Goal: Task Accomplishment & Management: Use online tool/utility

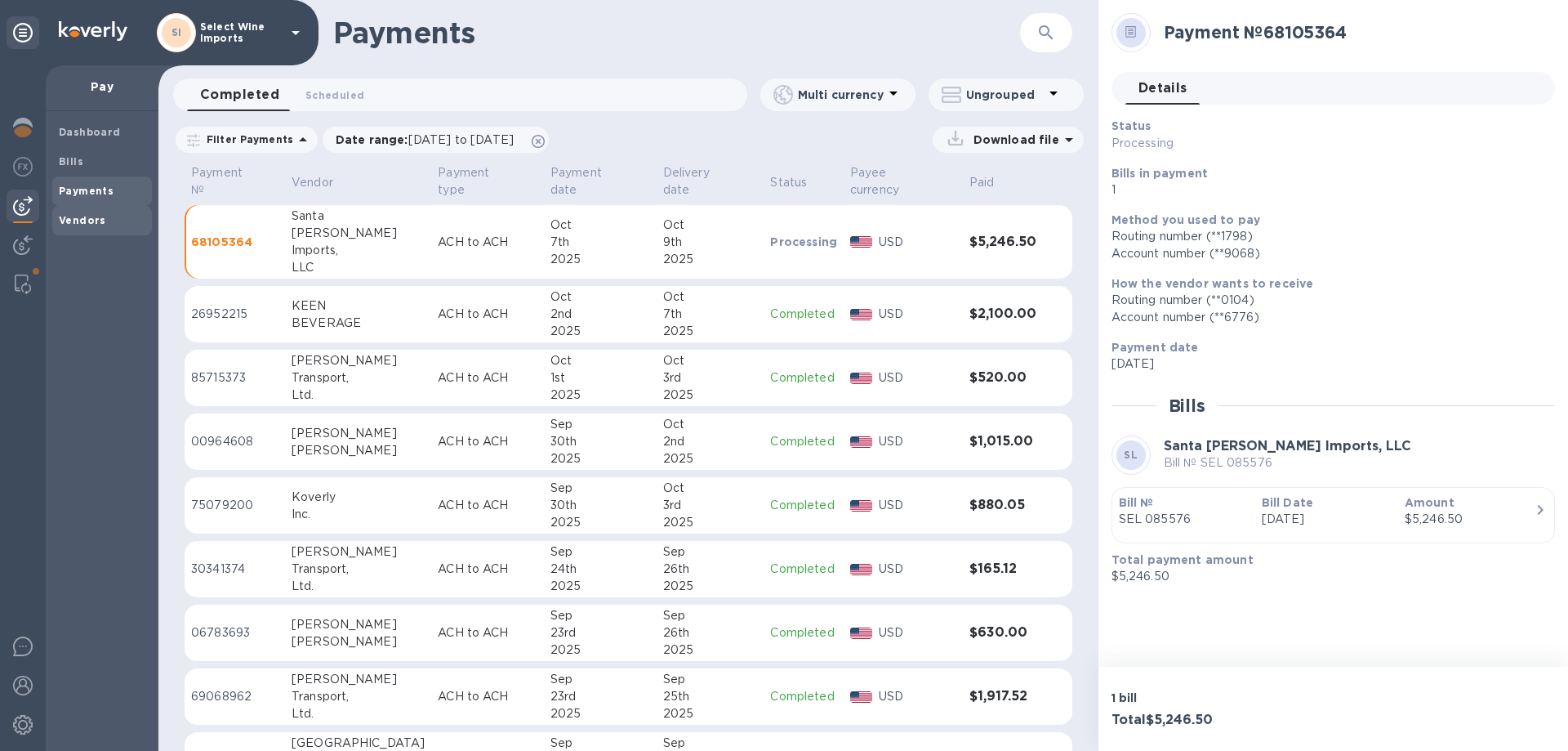
click at [64, 219] on b "Vendors" at bounding box center [82, 220] width 47 height 12
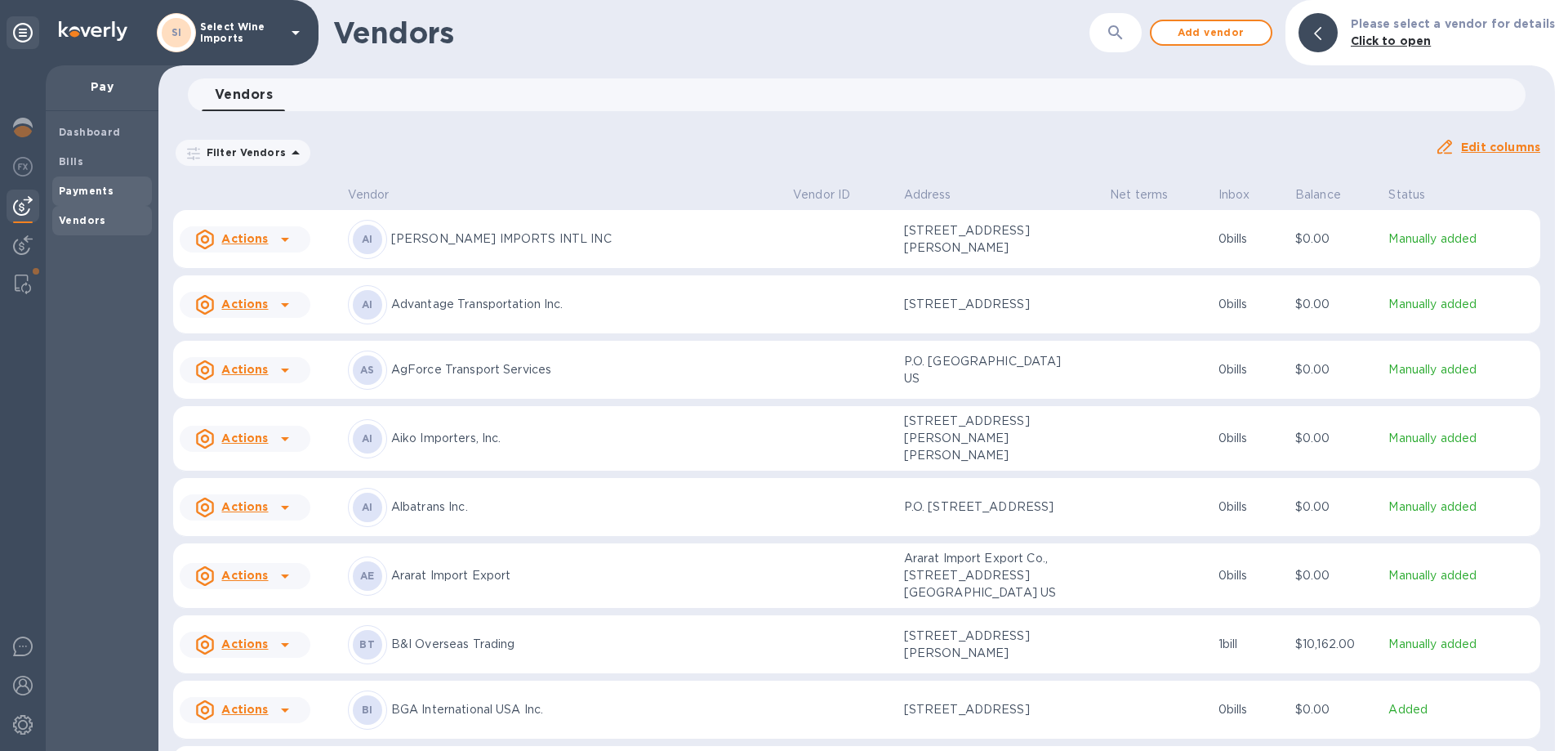
click at [90, 188] on b "Payments" at bounding box center [86, 190] width 55 height 12
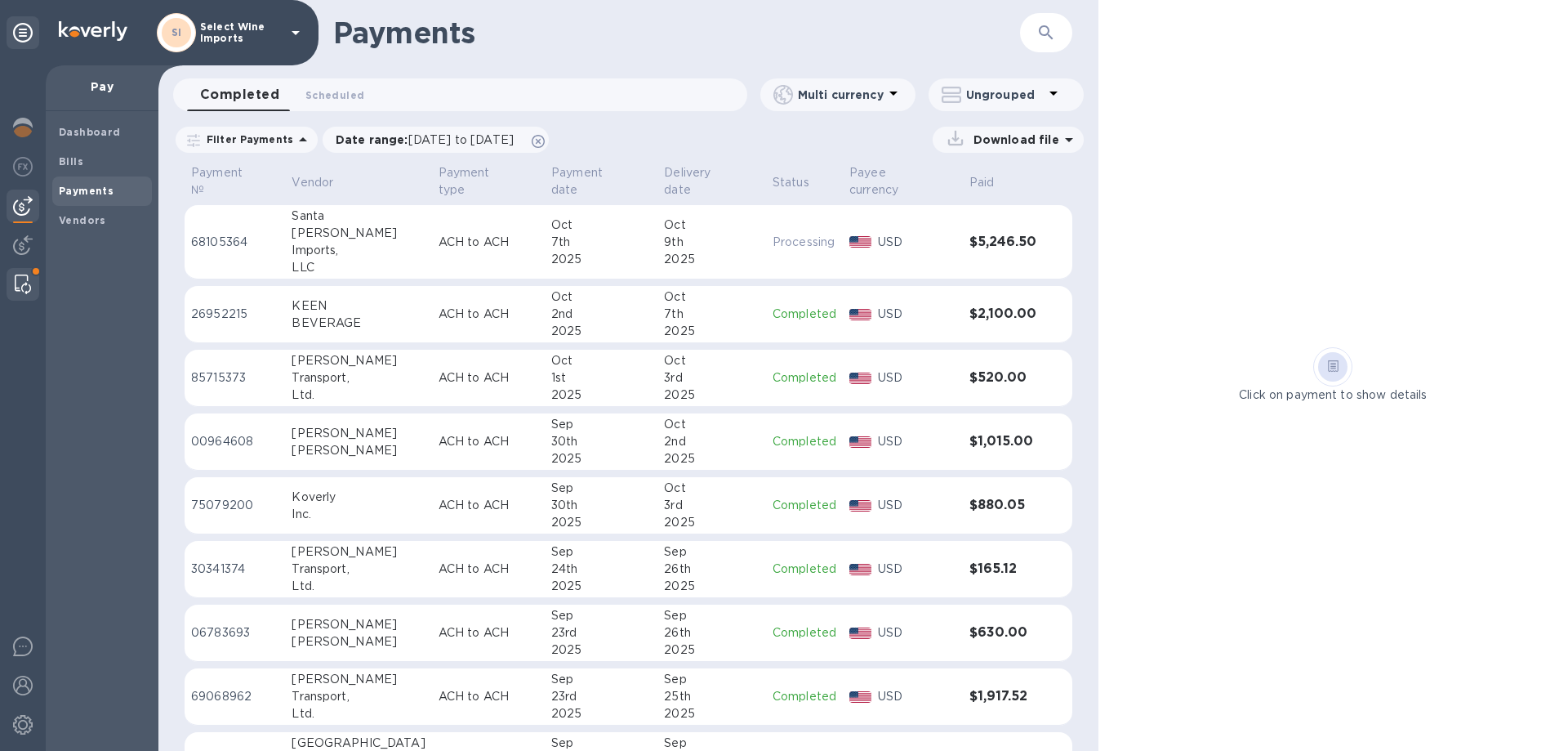
click at [19, 280] on img at bounding box center [23, 284] width 17 height 19
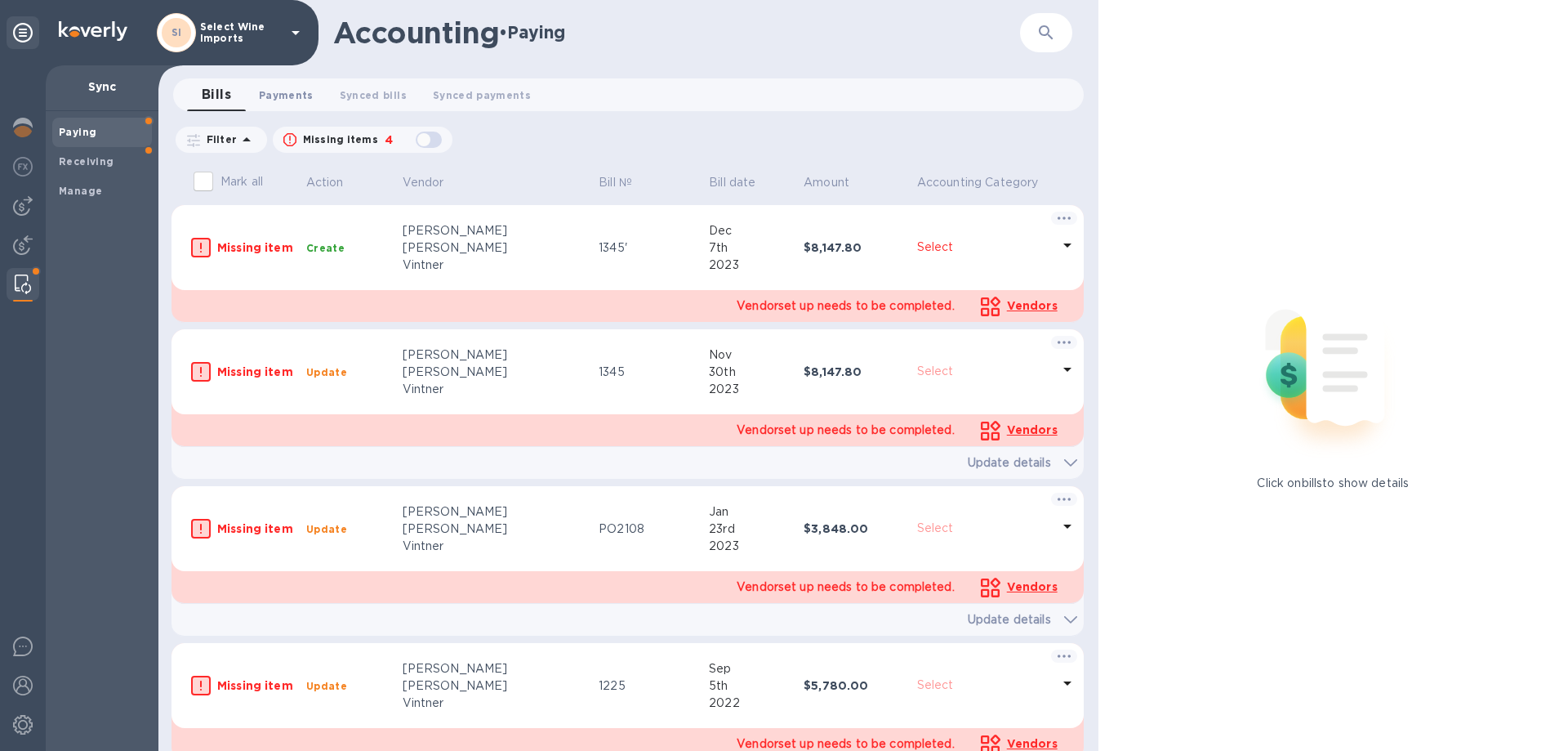
click at [276, 95] on span "Payments 0" at bounding box center [286, 95] width 55 height 17
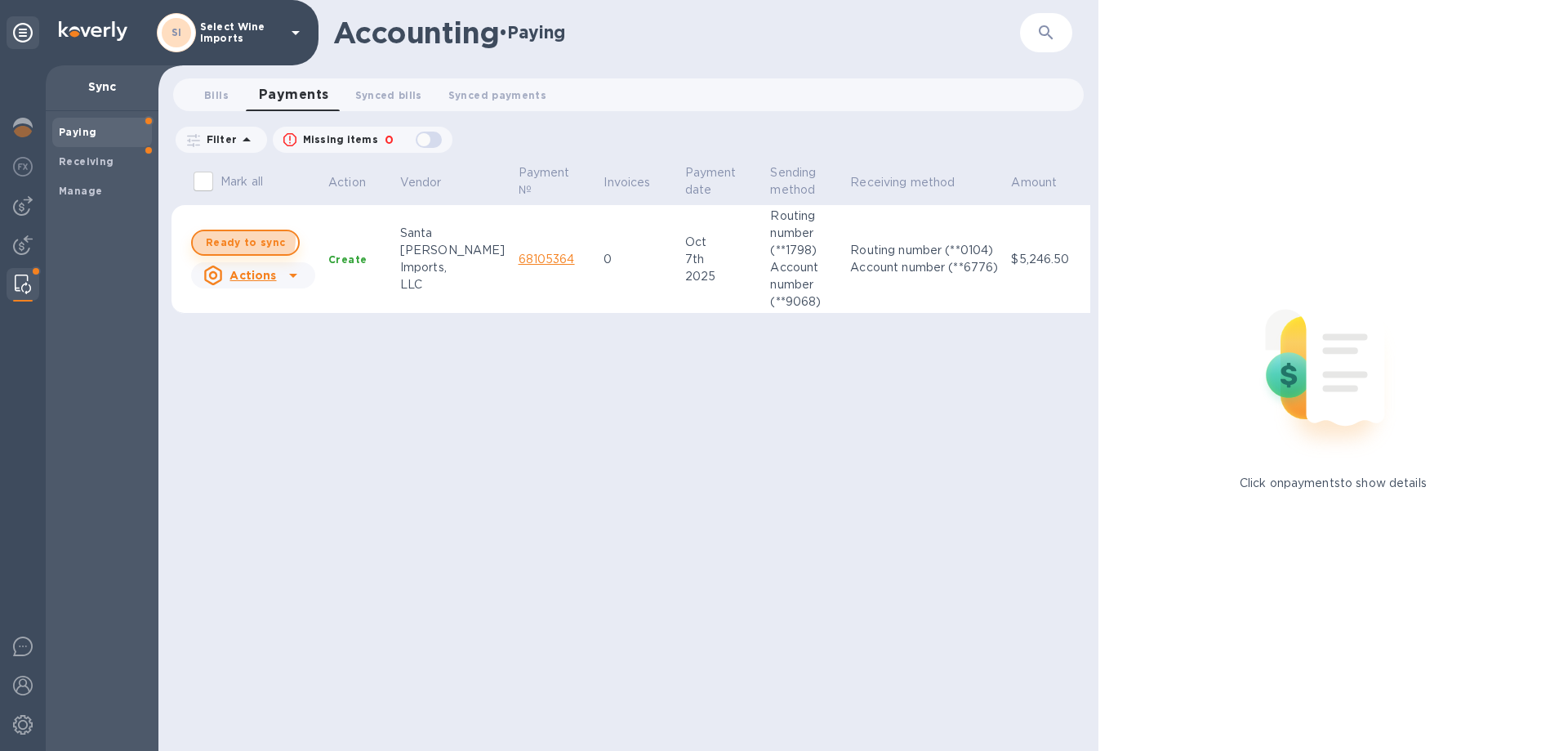
click at [239, 239] on span "Ready to sync" at bounding box center [245, 243] width 79 height 19
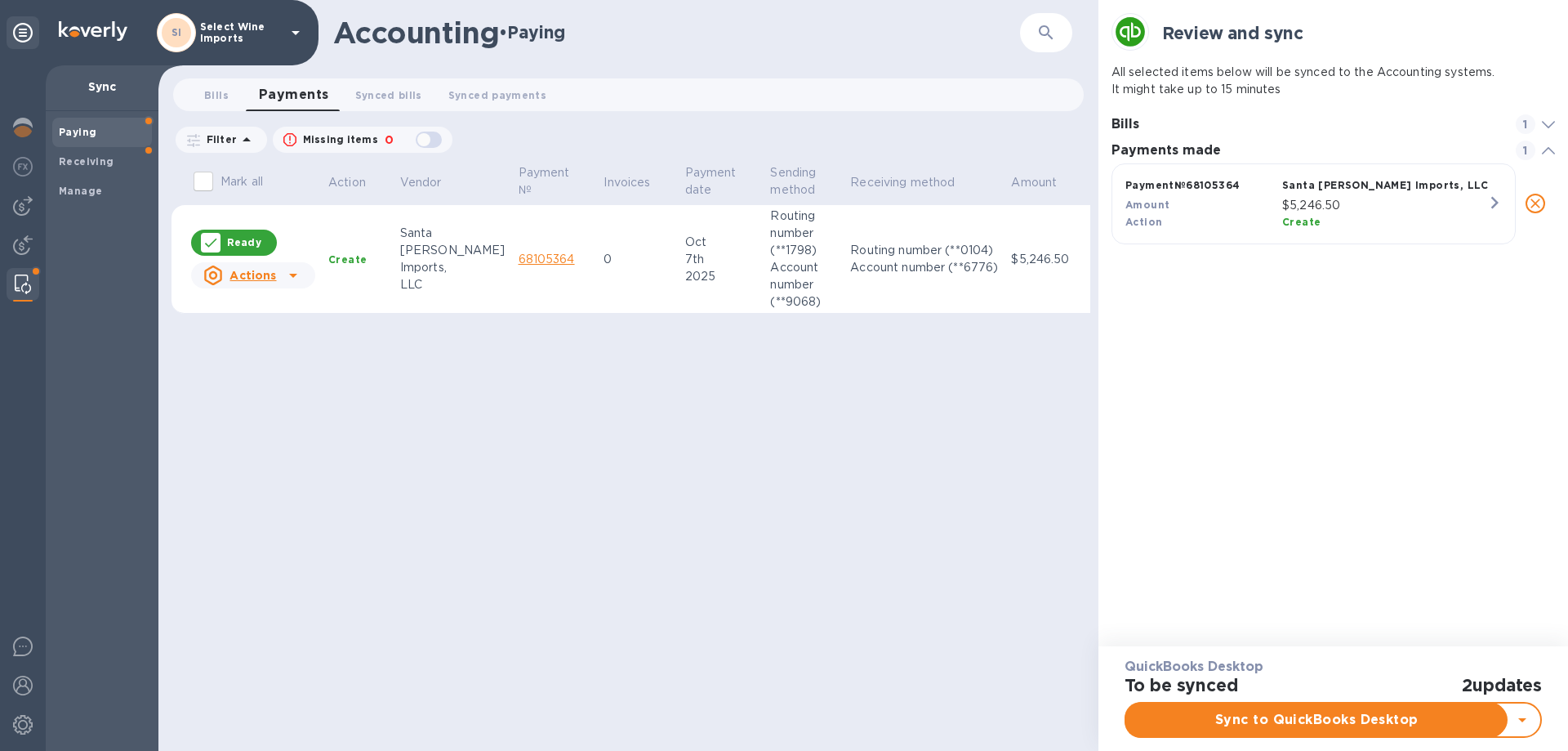
scroll to position [76, 444]
checkbox input "true"
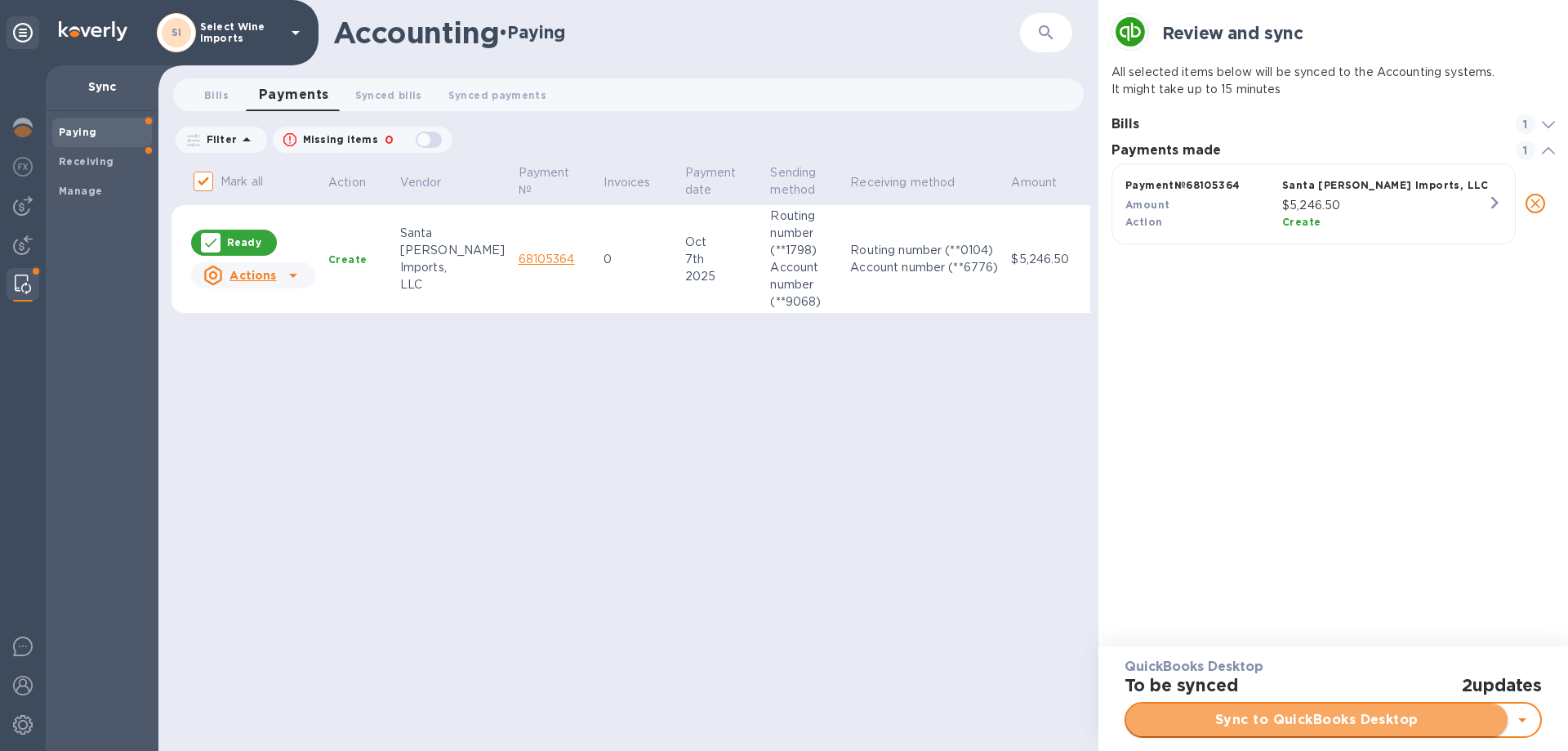
click at [1317, 717] on span "Sync to QuickBooks Desktop" at bounding box center [1317, 720] width 355 height 19
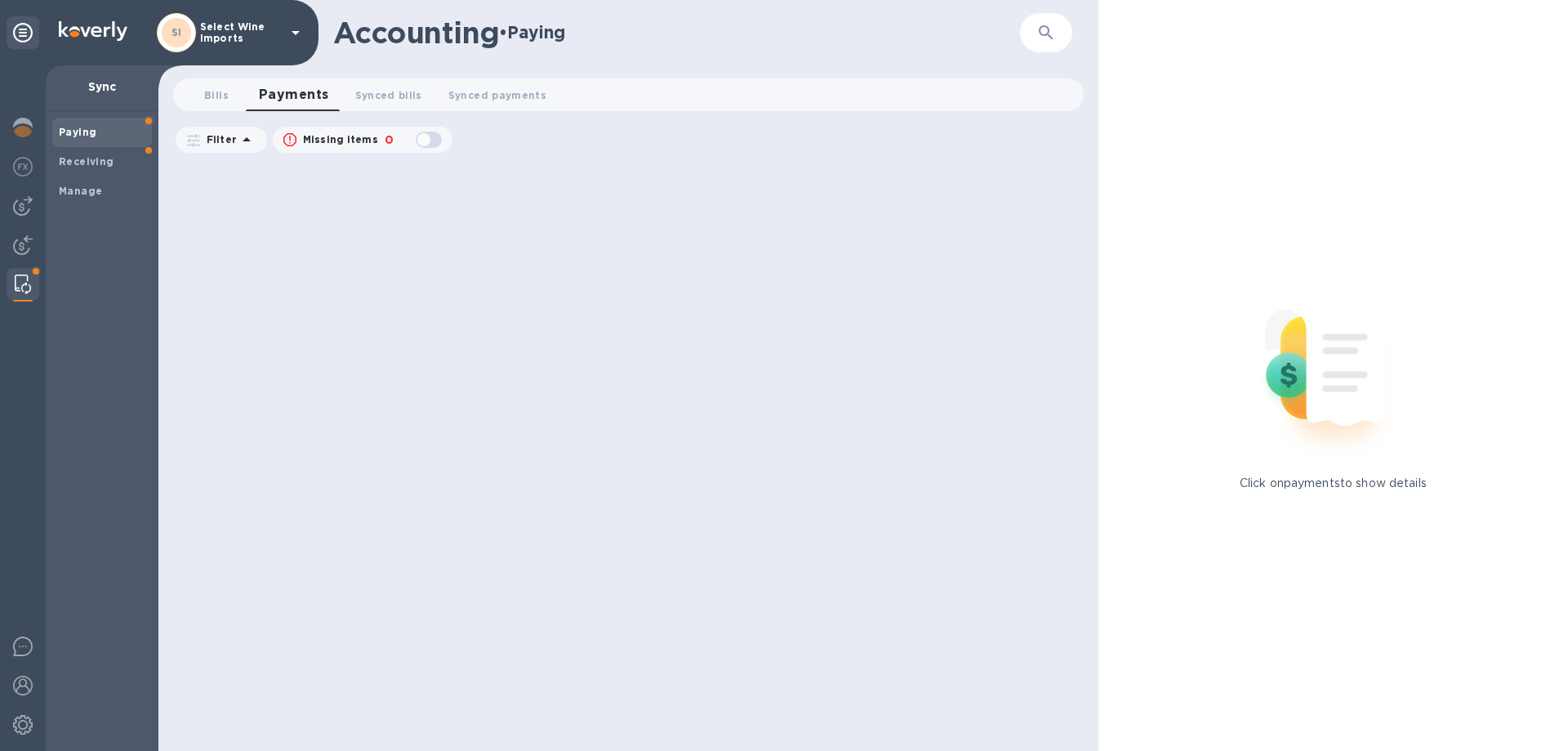
click at [30, 275] on img at bounding box center [23, 284] width 17 height 19
click at [79, 189] on b "Manage" at bounding box center [80, 190] width 44 height 12
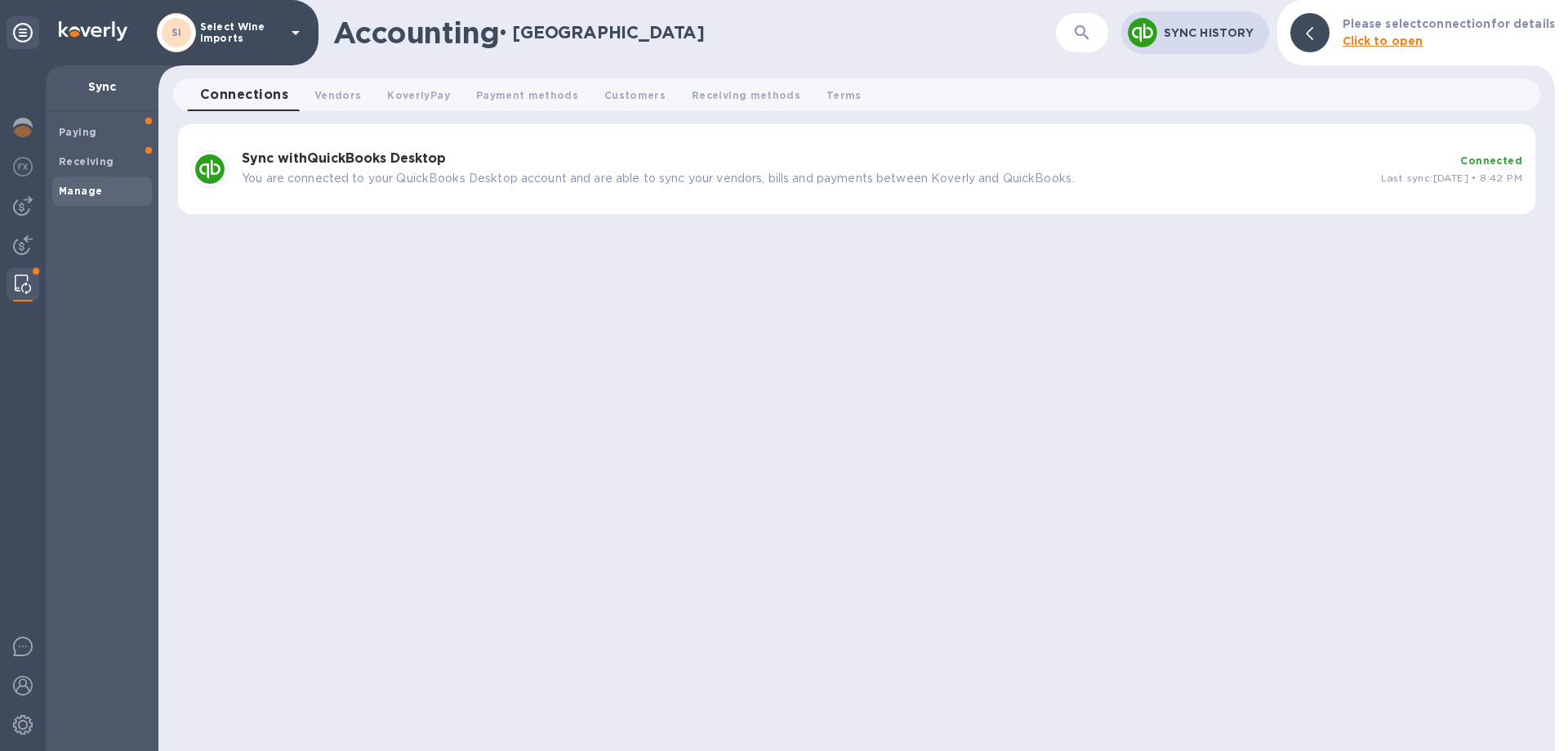
click at [326, 172] on p "You are connected to your QuickBooks Desktop account and are able to sync your …" at bounding box center [805, 179] width 1126 height 17
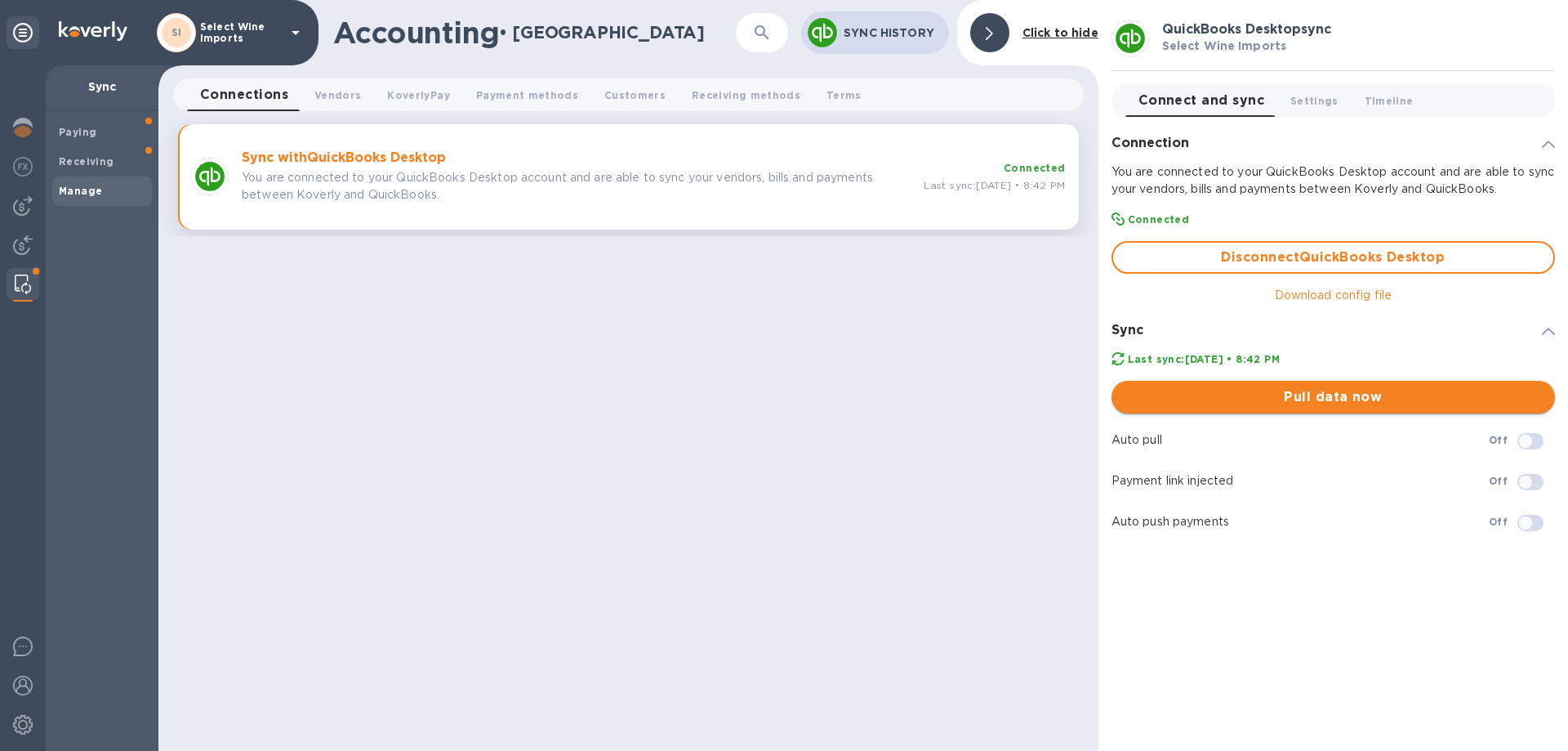
click at [1334, 400] on span "Pull data now" at bounding box center [1333, 396] width 417 height 19
click at [15, 204] on img at bounding box center [23, 206] width 19 height 19
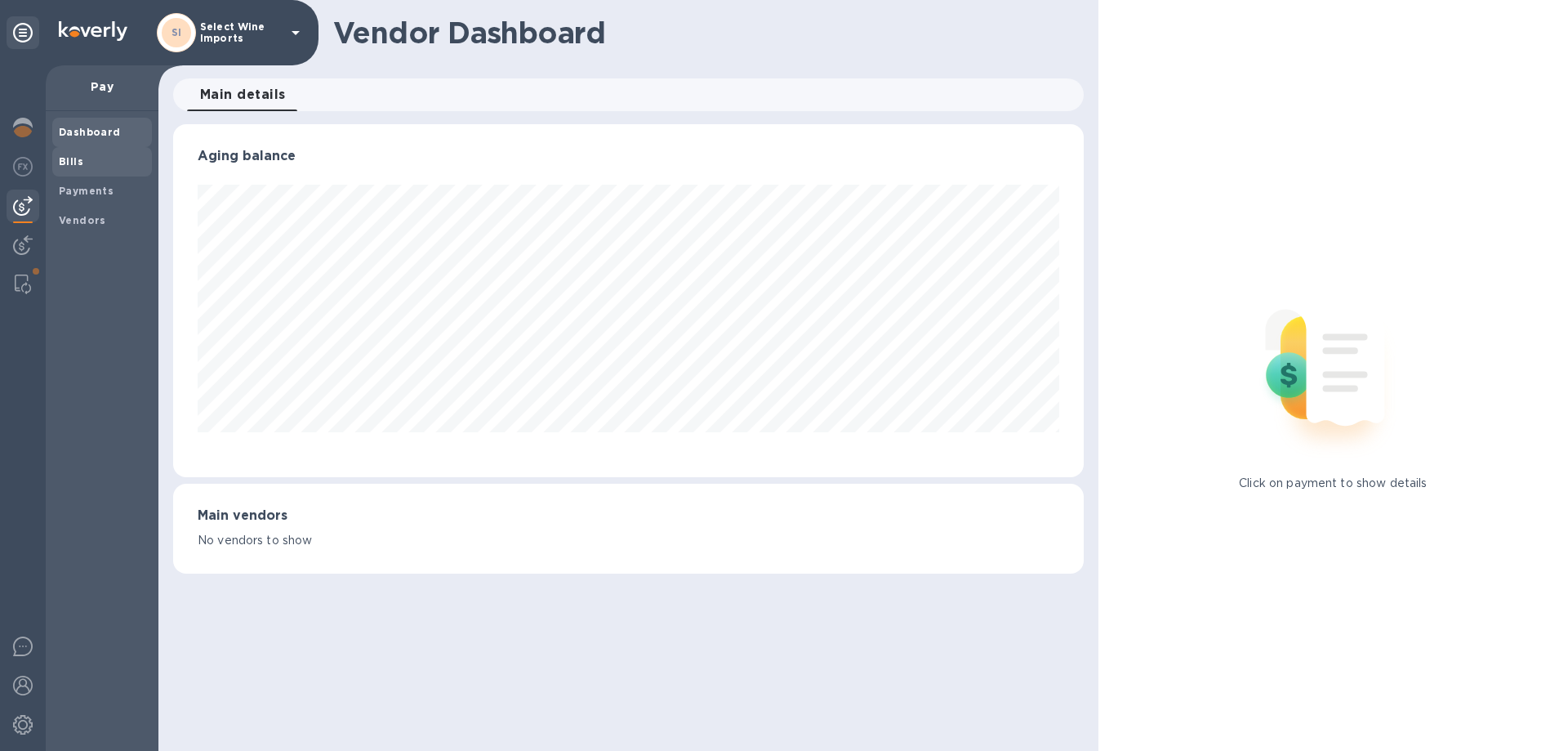
scroll to position [353, 910]
click at [71, 155] on b "Bills" at bounding box center [71, 162] width 24 height 12
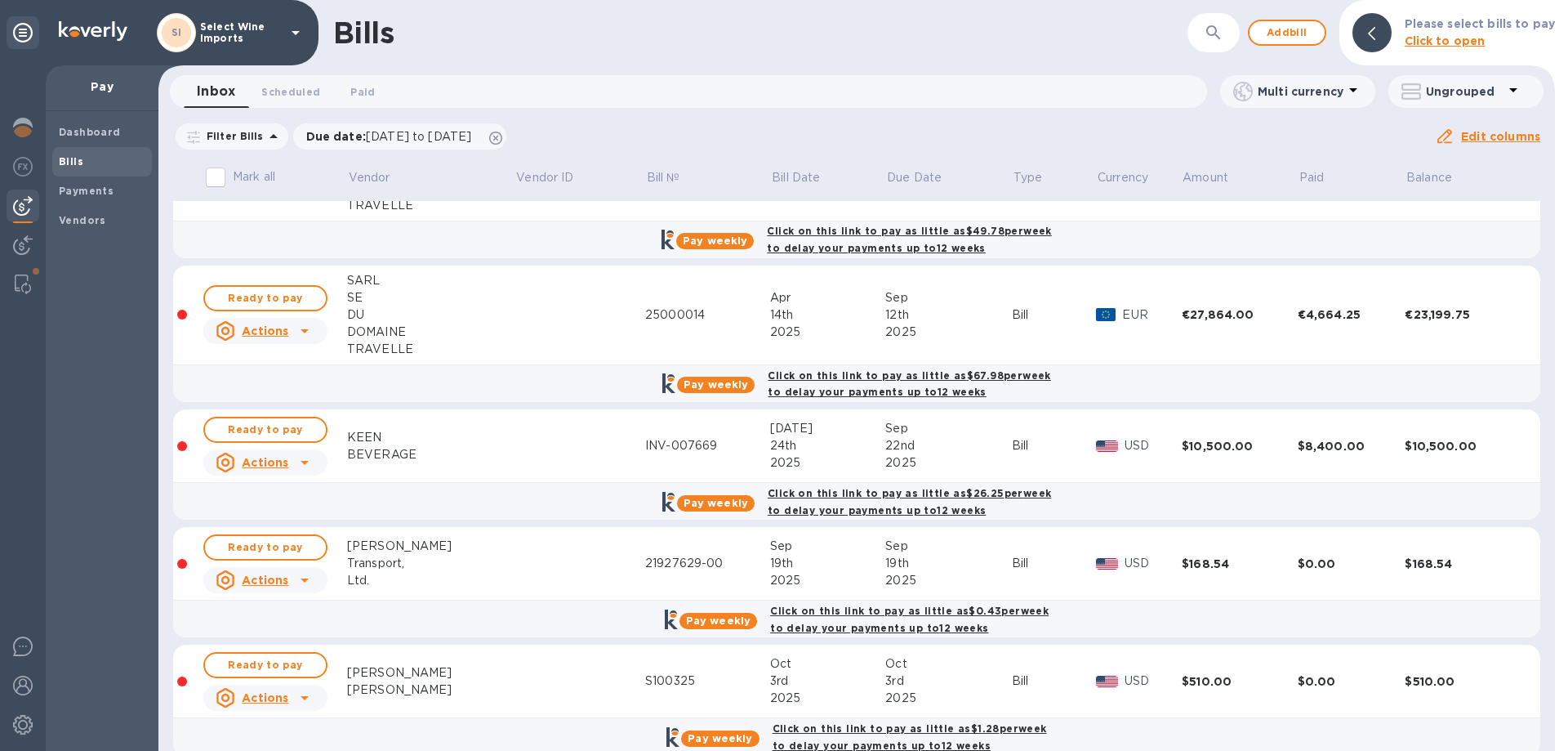
scroll to position [107, 0]
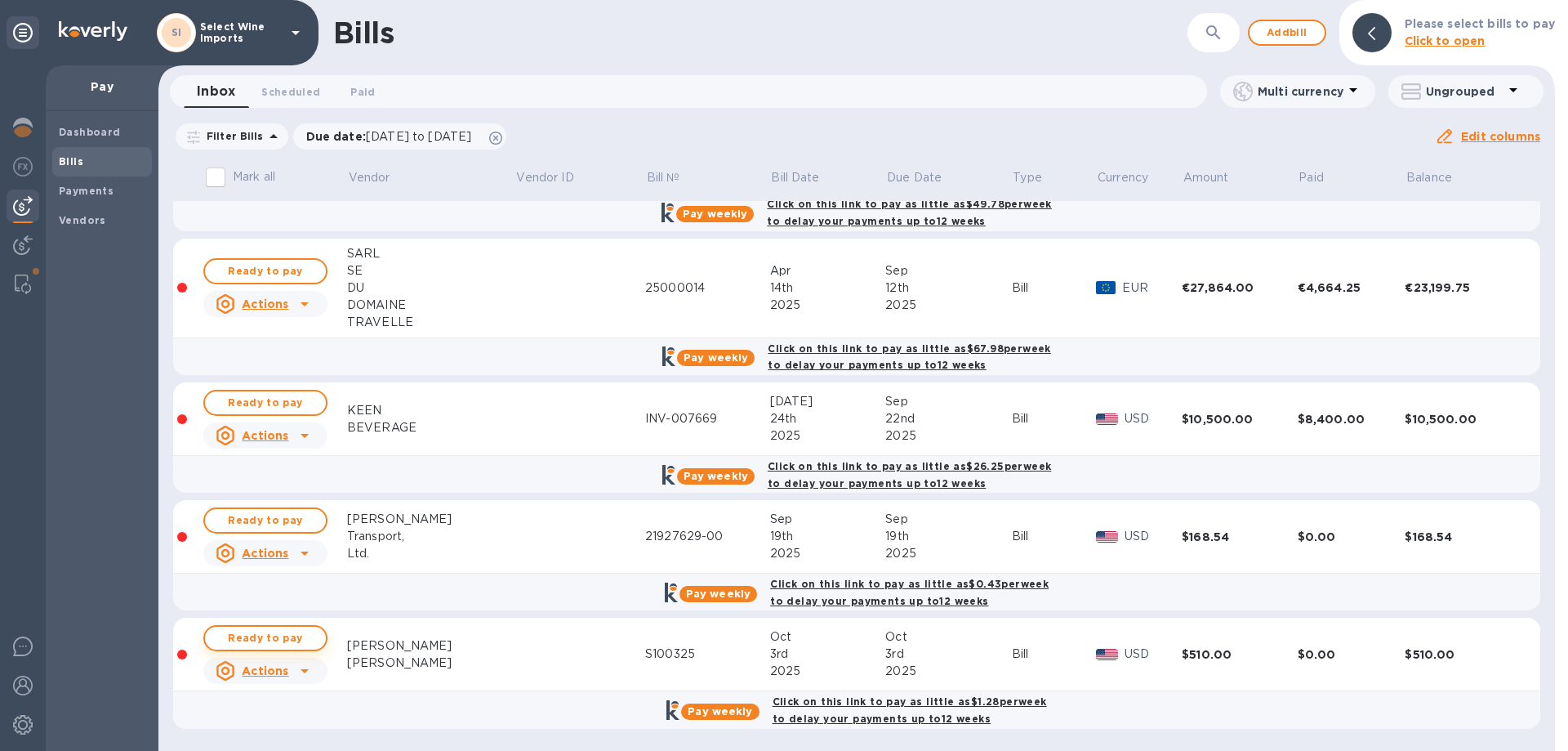
click at [278, 637] on span "Ready to pay" at bounding box center [265, 637] width 95 height 19
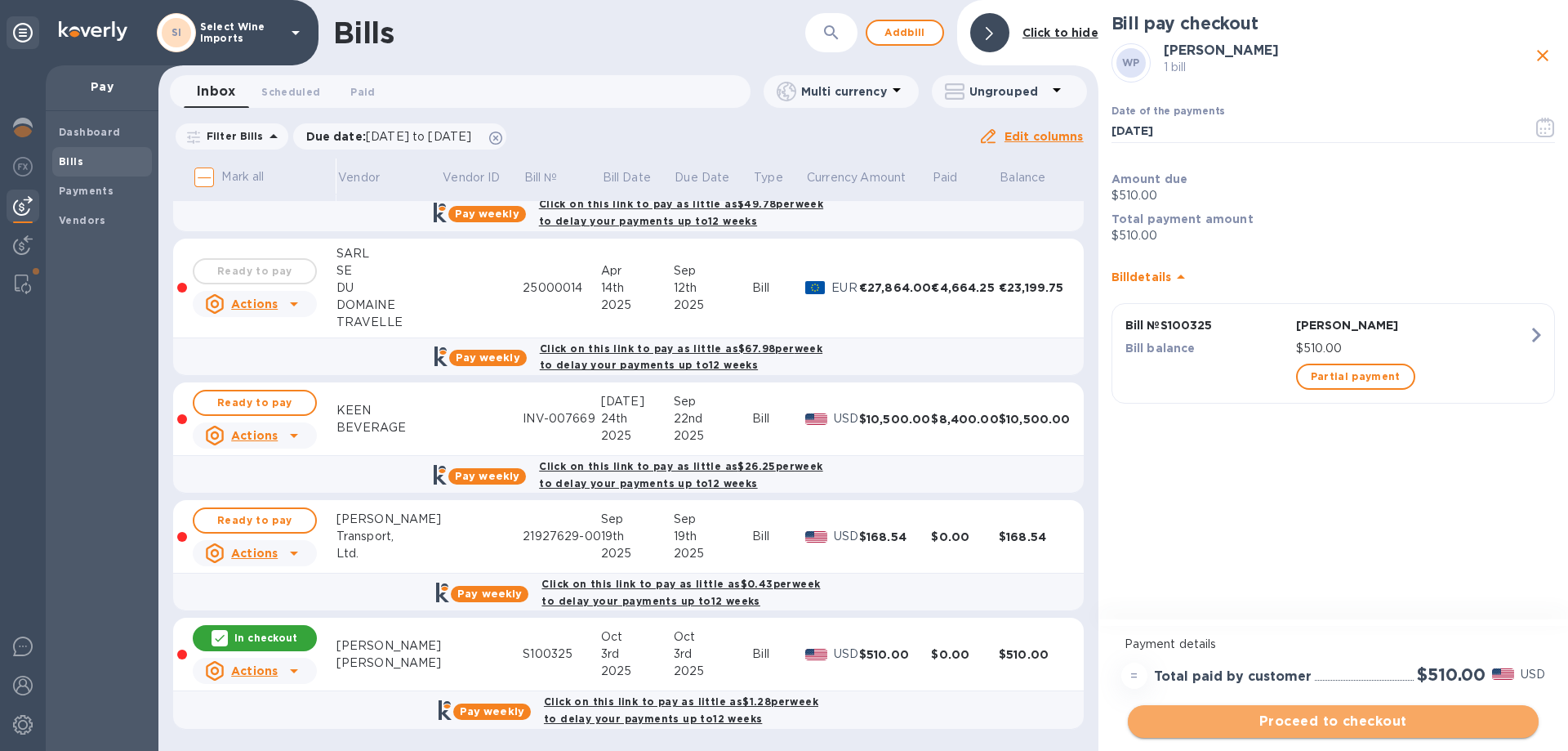
click at [1346, 722] on span "Proceed to checkout" at bounding box center [1333, 721] width 385 height 19
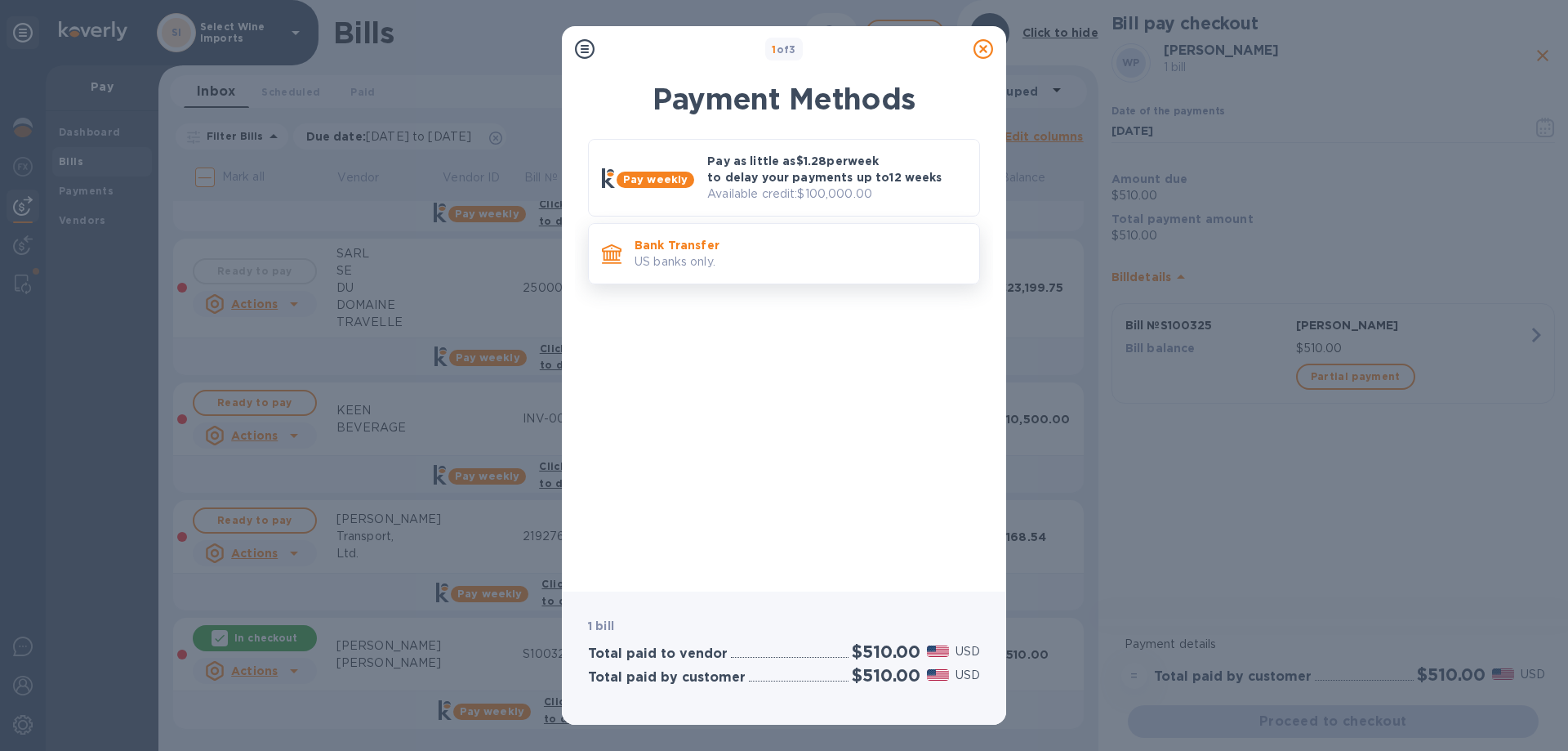
click at [677, 240] on p "Bank Transfer" at bounding box center [801, 245] width 332 height 17
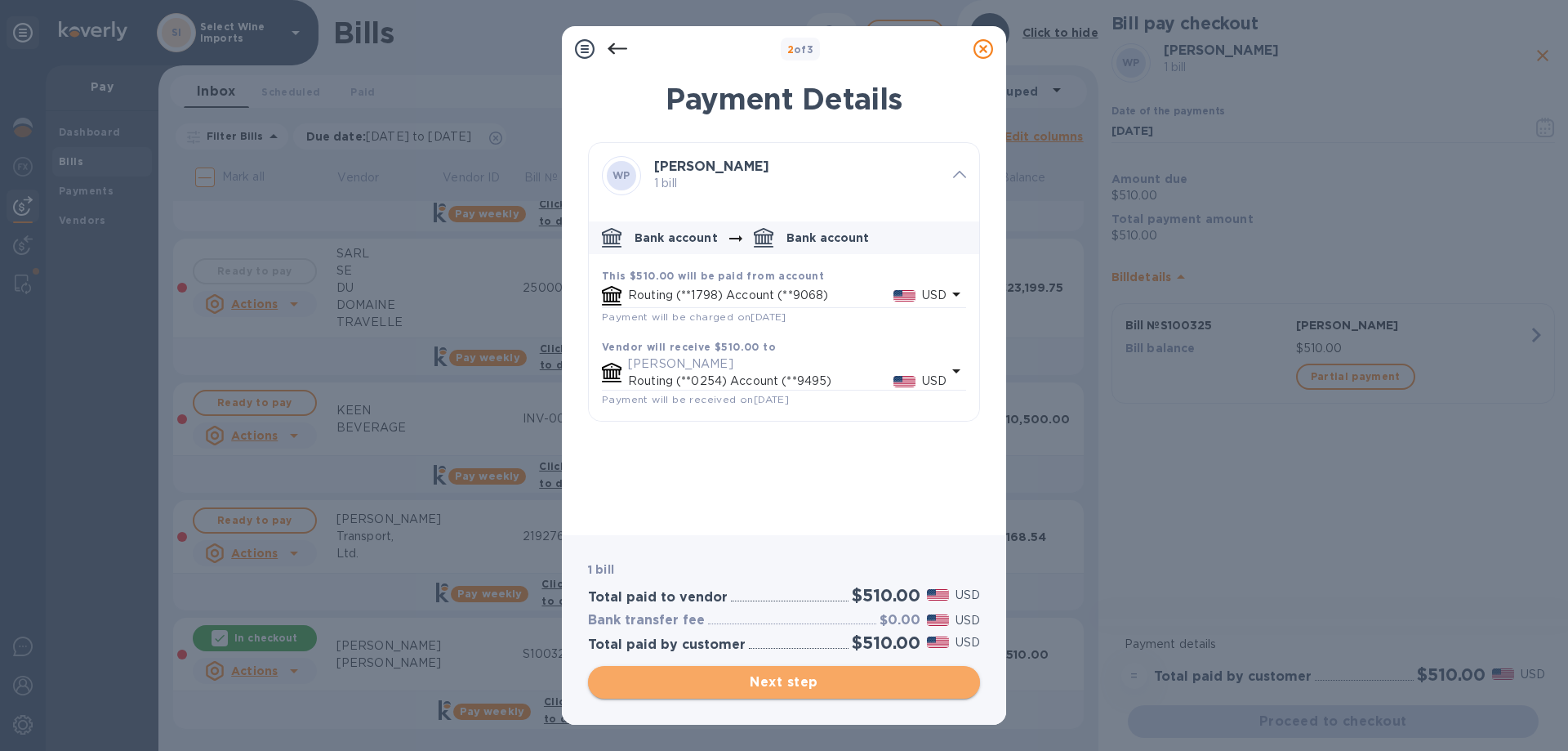
click at [766, 679] on span "Next step" at bounding box center [783, 682] width 366 height 19
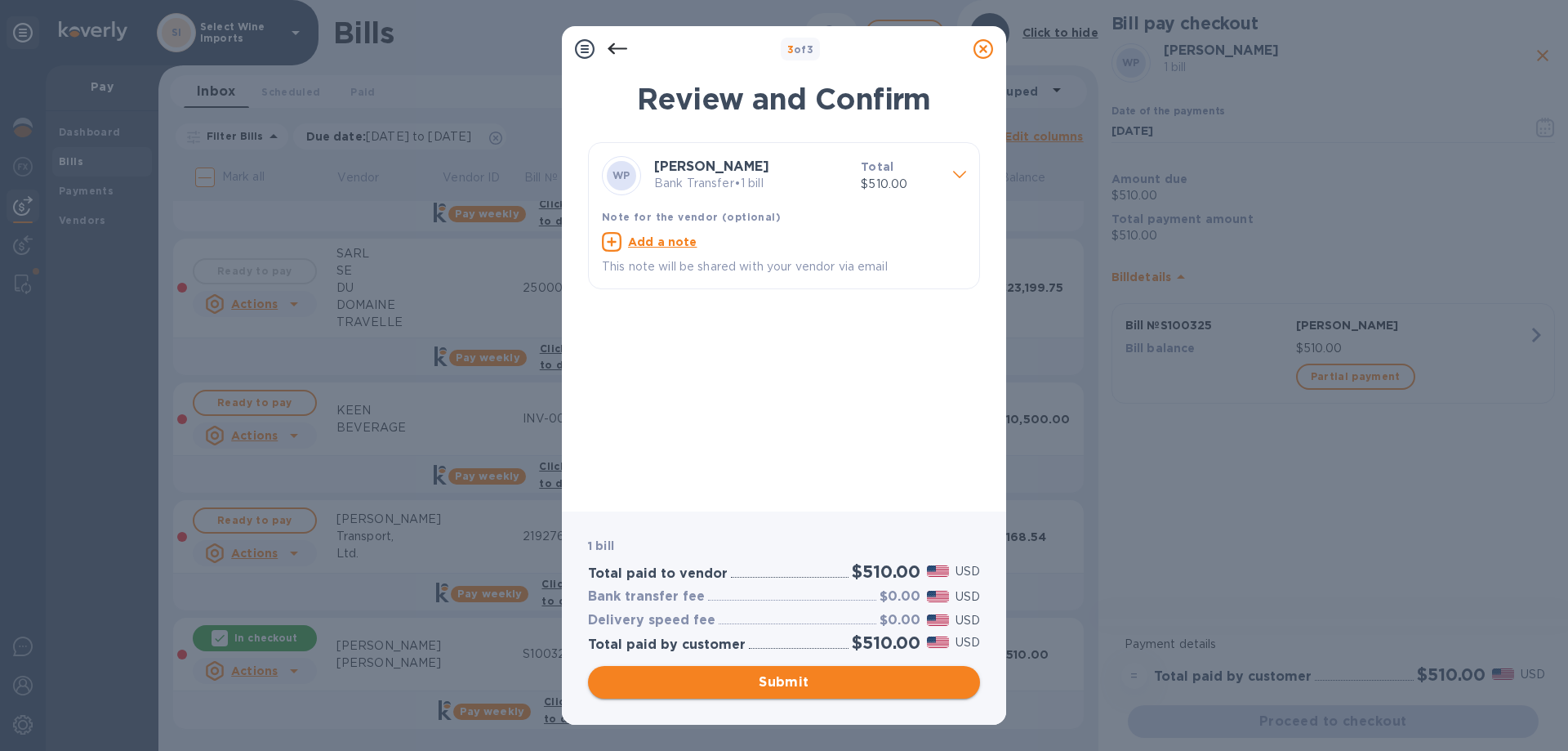
click at [787, 680] on span "Submit" at bounding box center [783, 682] width 366 height 19
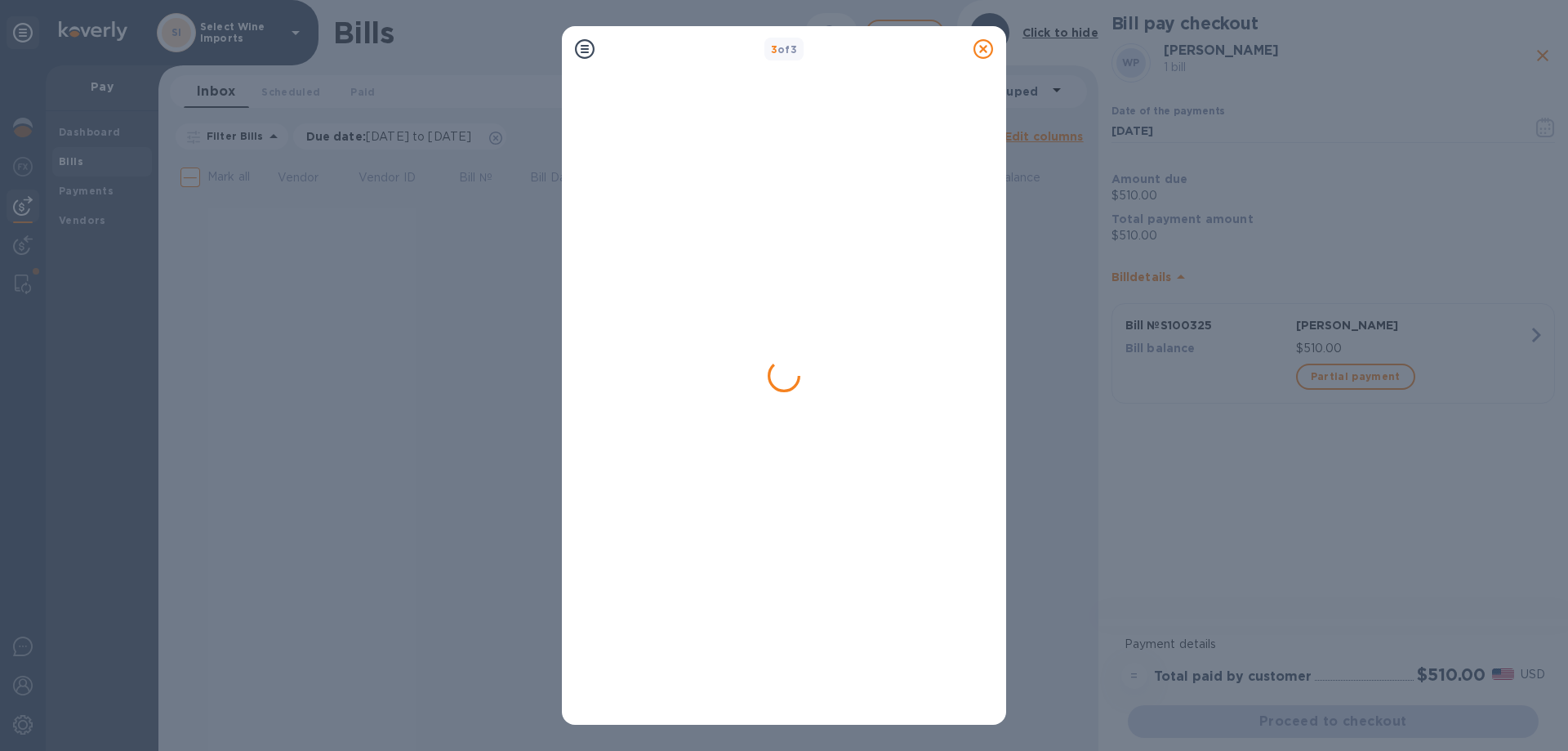
scroll to position [0, 0]
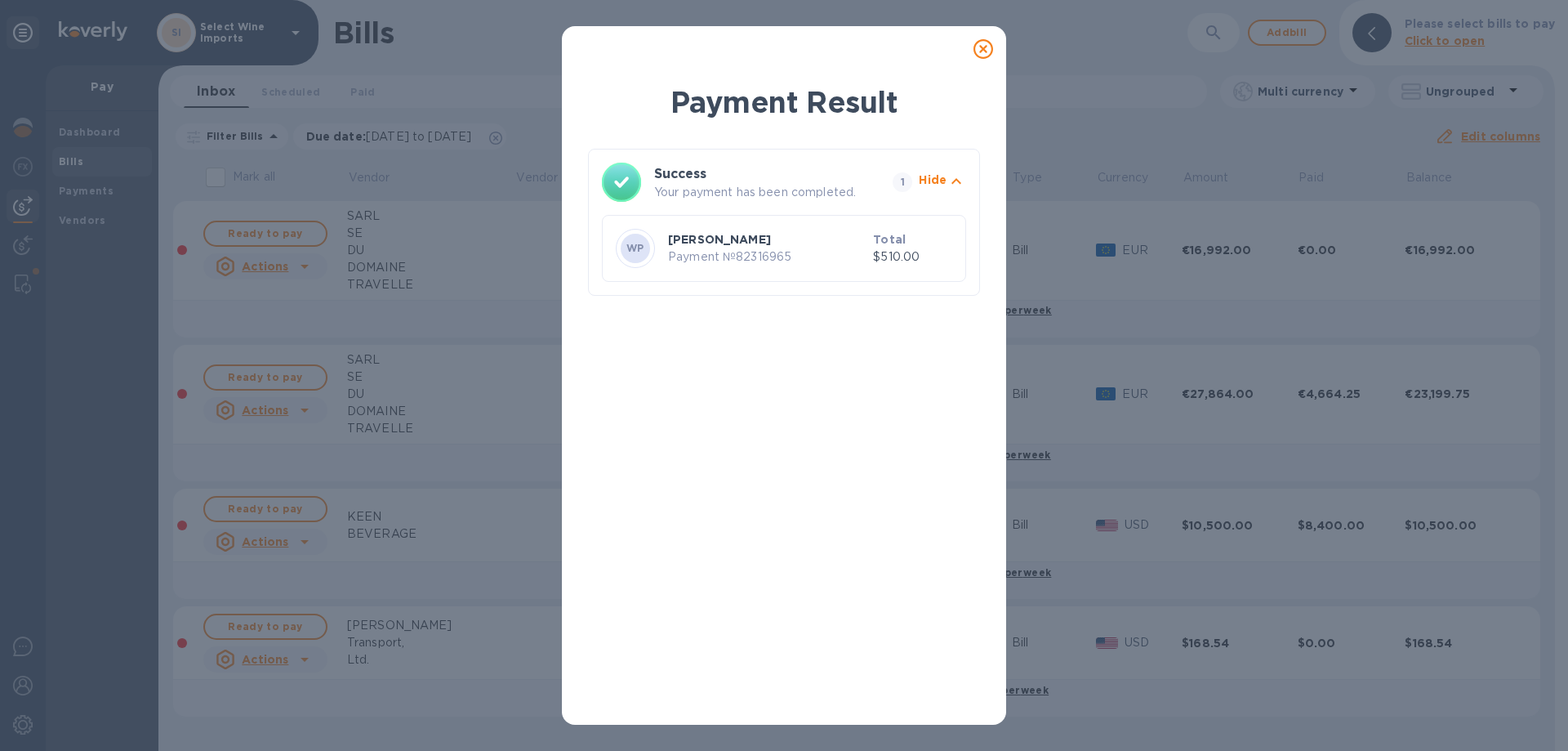
click at [745, 245] on p "[PERSON_NAME]" at bounding box center [767, 239] width 198 height 17
click at [980, 45] on icon at bounding box center [983, 49] width 19 height 19
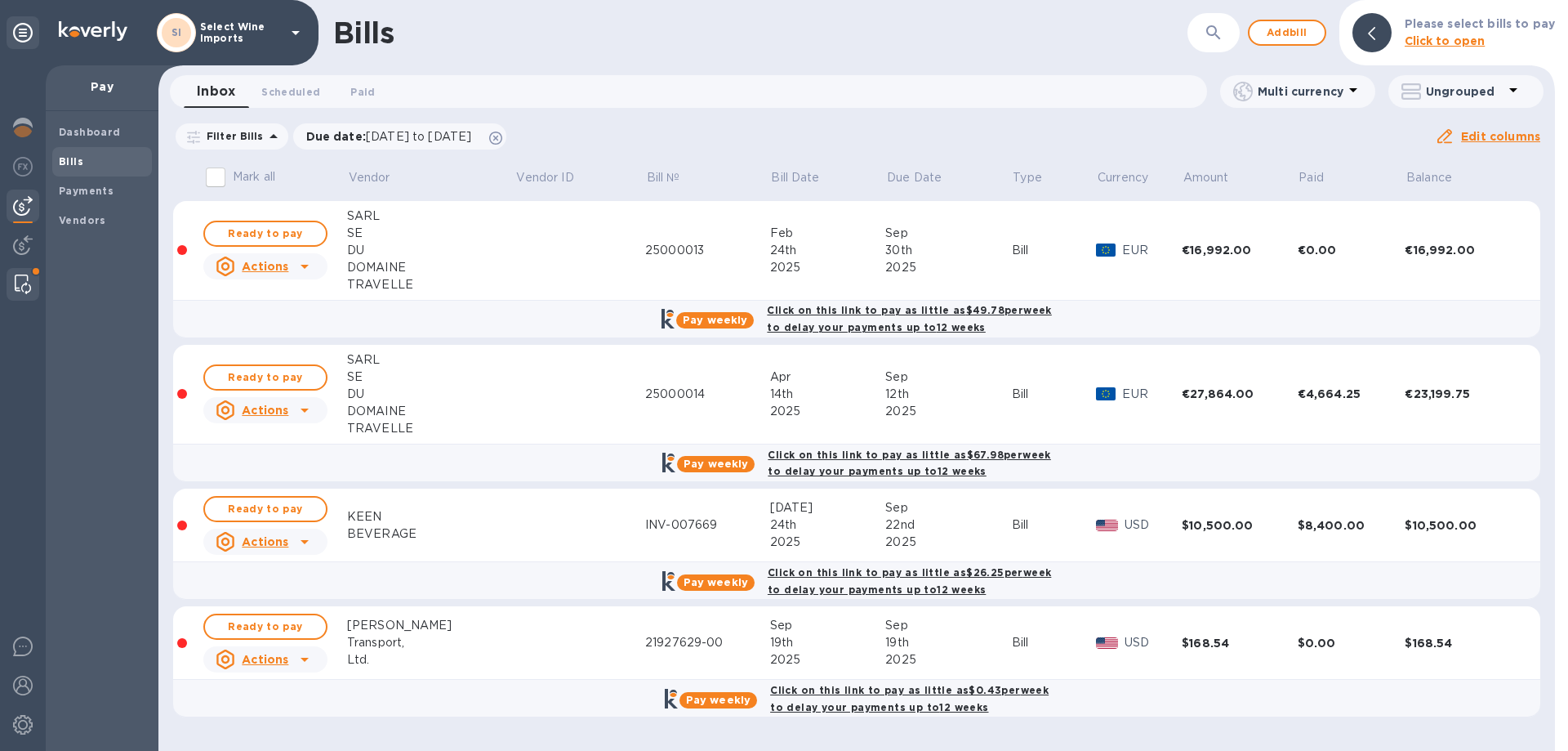
click at [30, 277] on img at bounding box center [23, 284] width 17 height 19
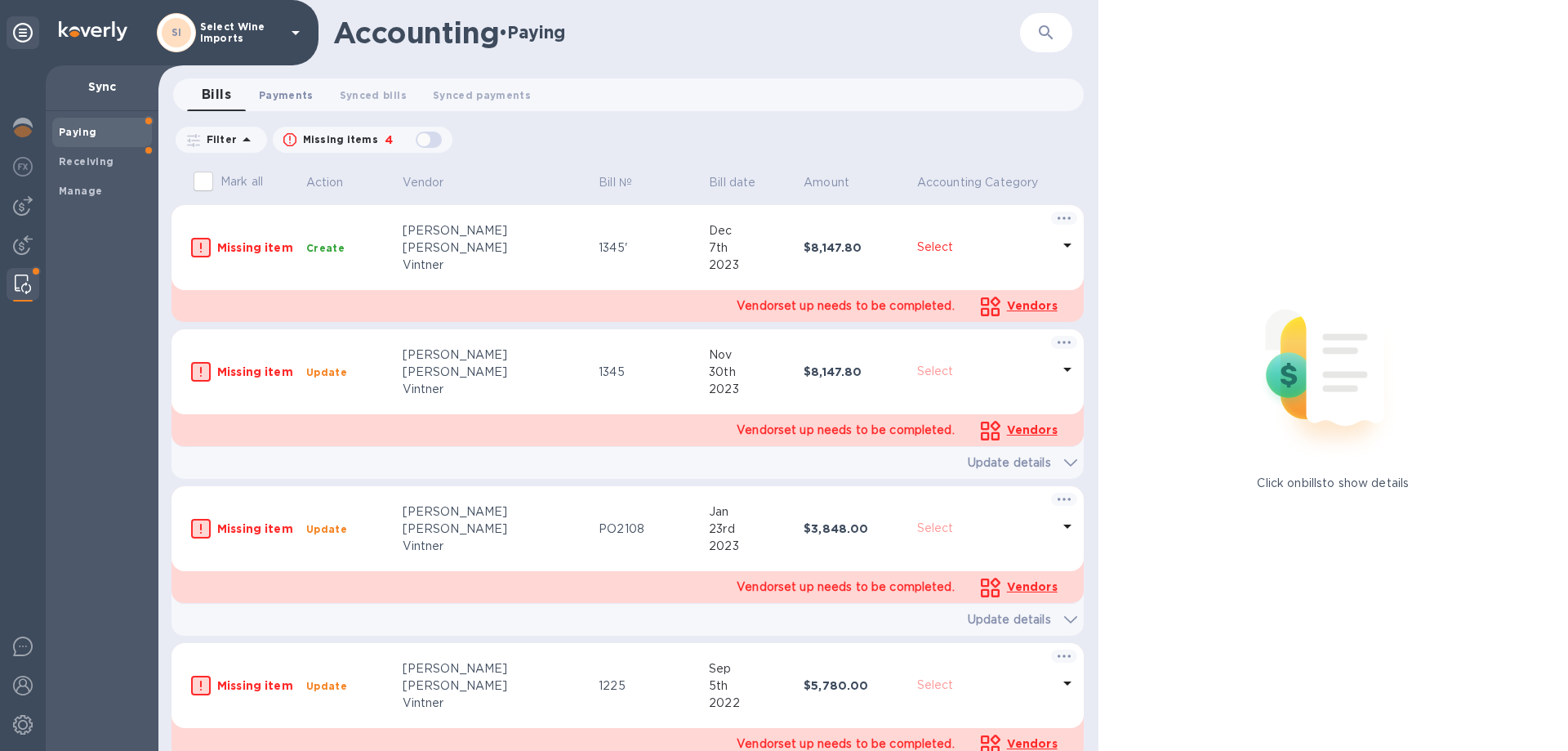
click at [296, 92] on span "Payments 0" at bounding box center [286, 95] width 55 height 17
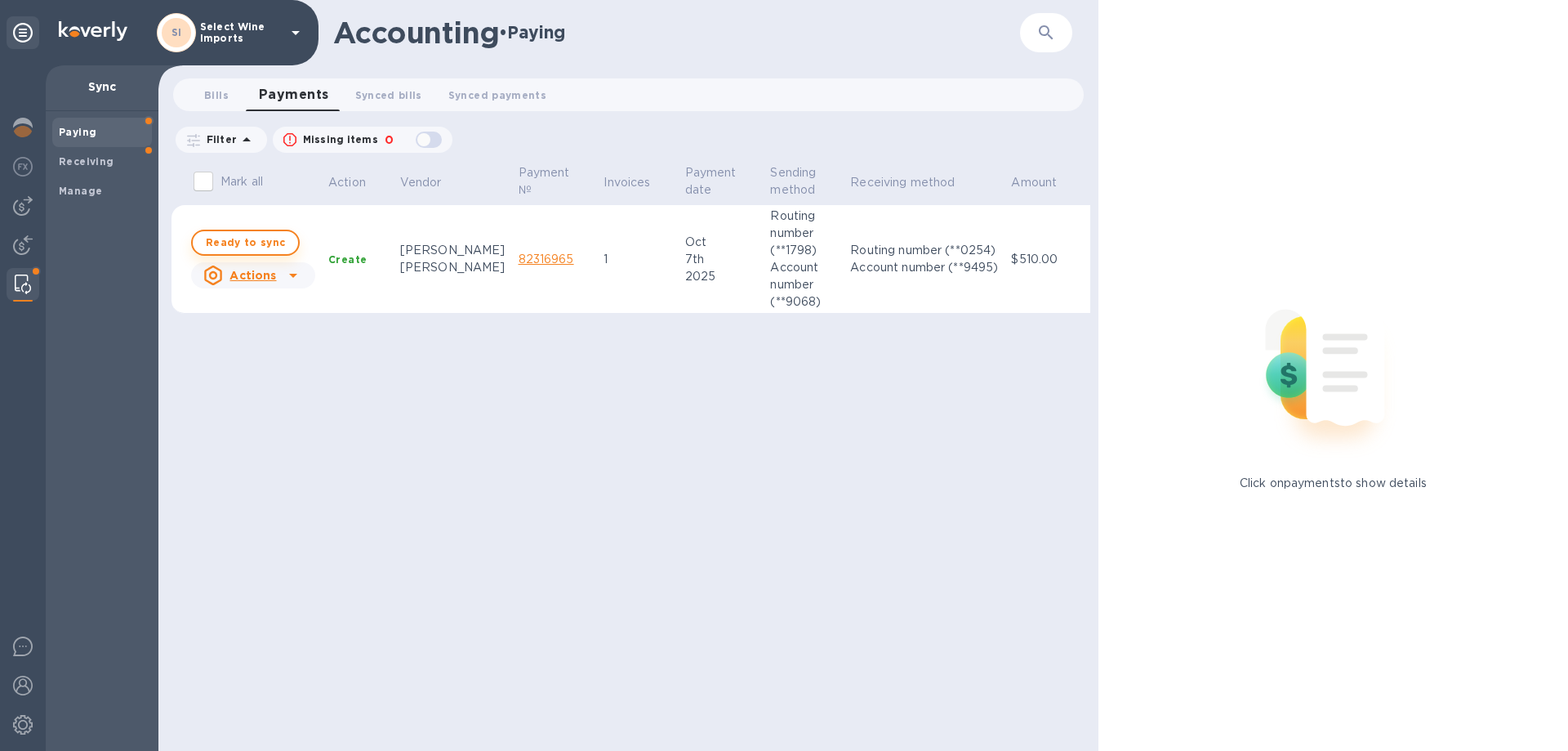
click at [251, 240] on span "Ready to sync" at bounding box center [245, 243] width 79 height 19
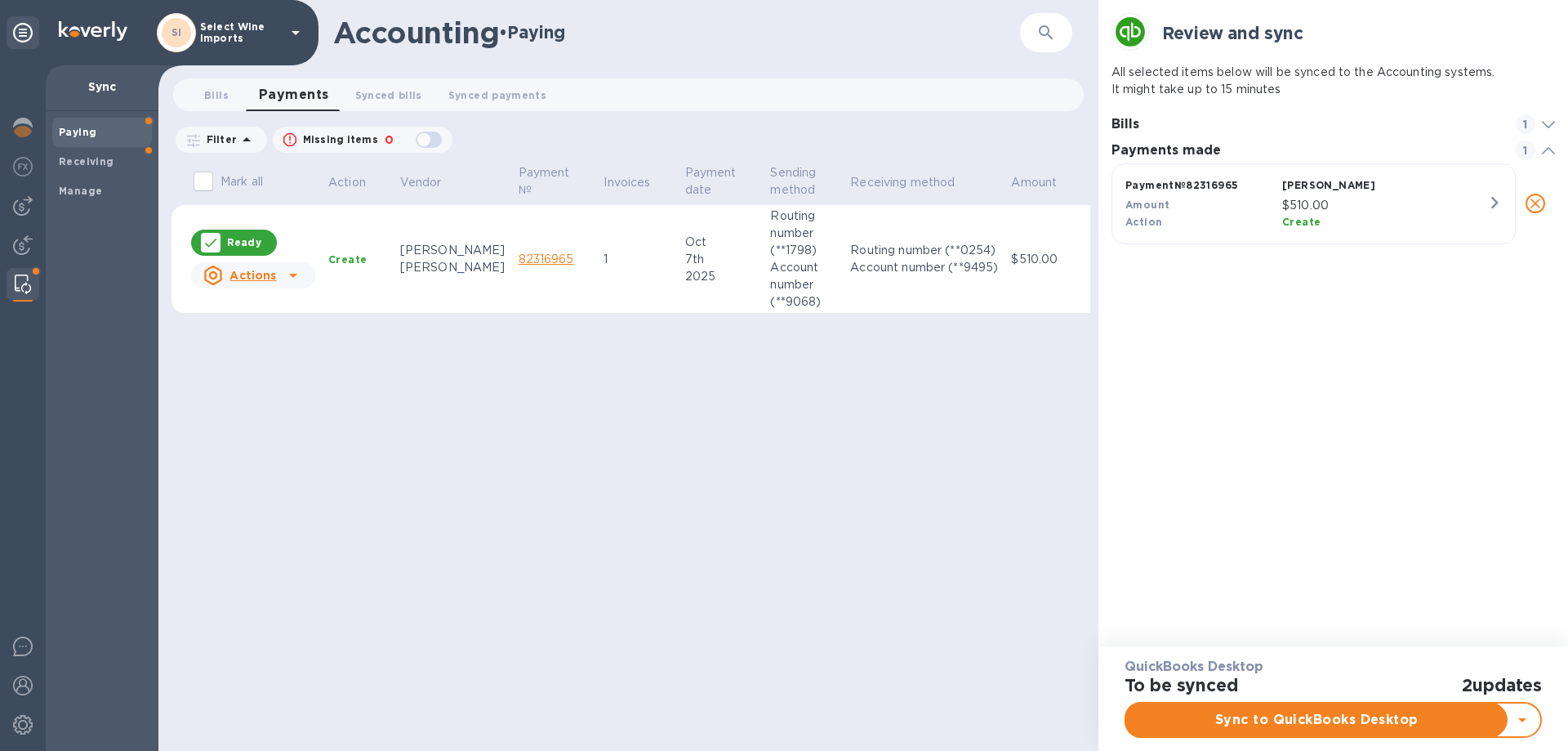
scroll to position [76, 444]
checkbox input "true"
click at [1285, 716] on span "Sync to QuickBooks Desktop" at bounding box center [1317, 720] width 355 height 19
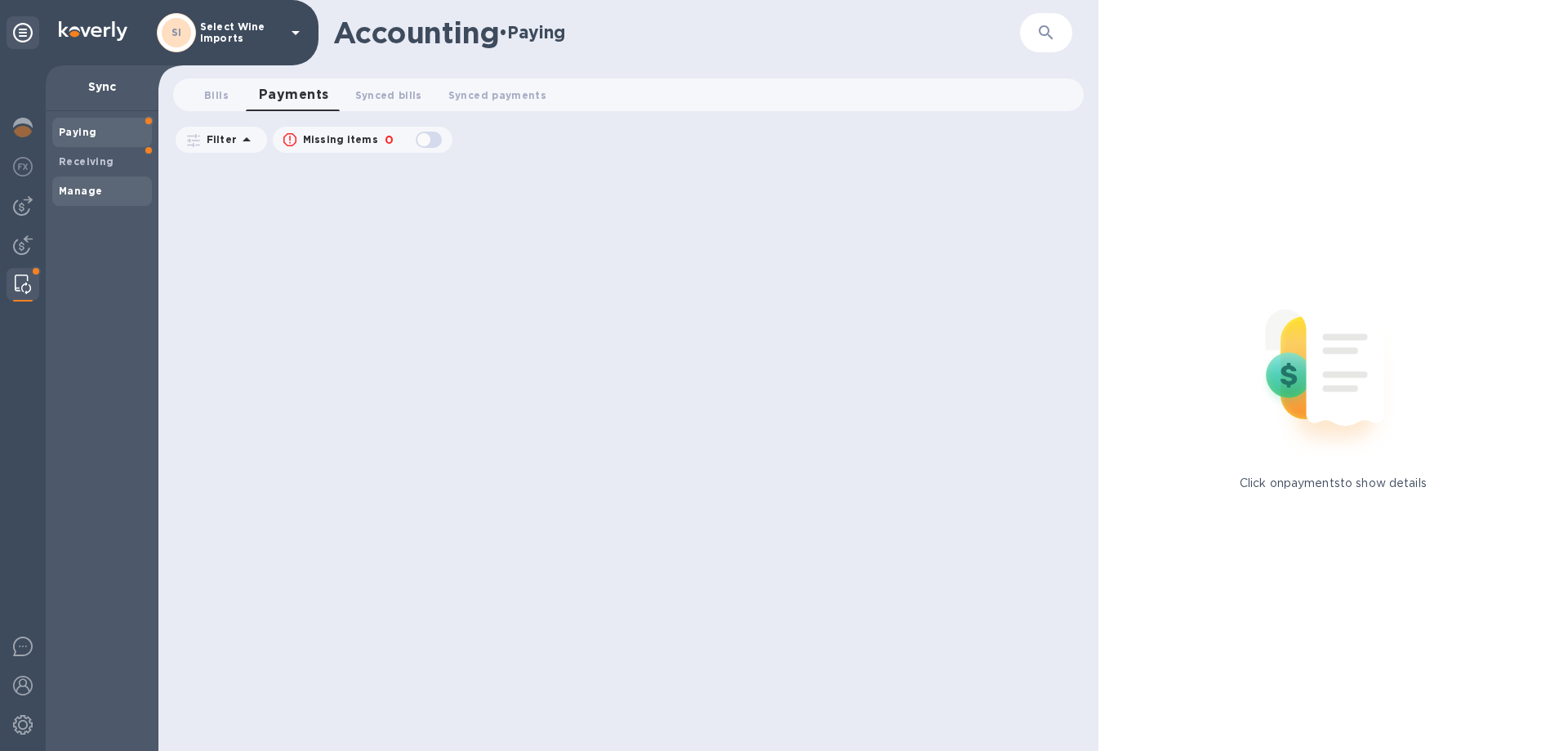
click at [72, 187] on b "Manage" at bounding box center [80, 190] width 44 height 12
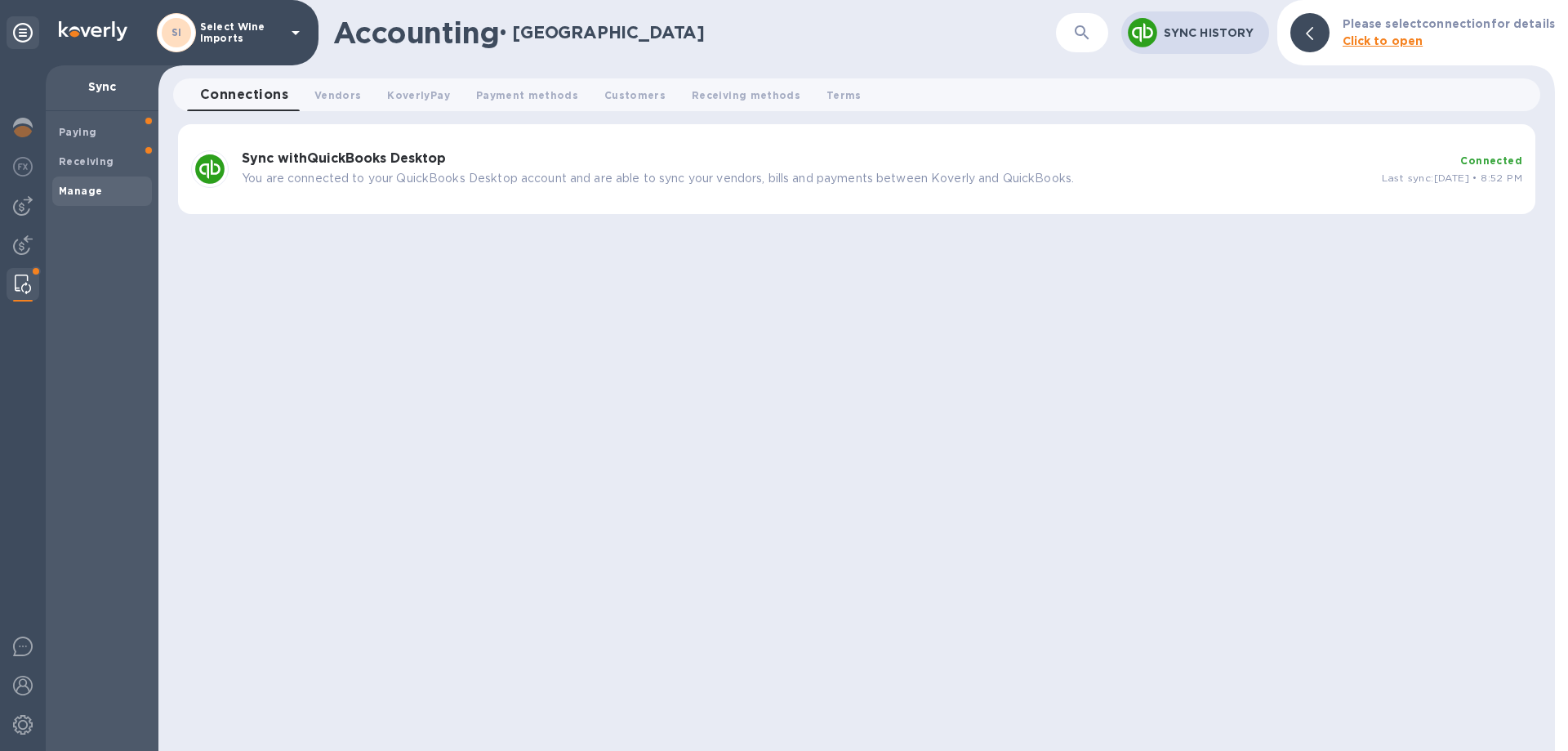
click at [593, 175] on p "You are connected to your QuickBooks Desktop account and are able to sync your …" at bounding box center [805, 179] width 1127 height 17
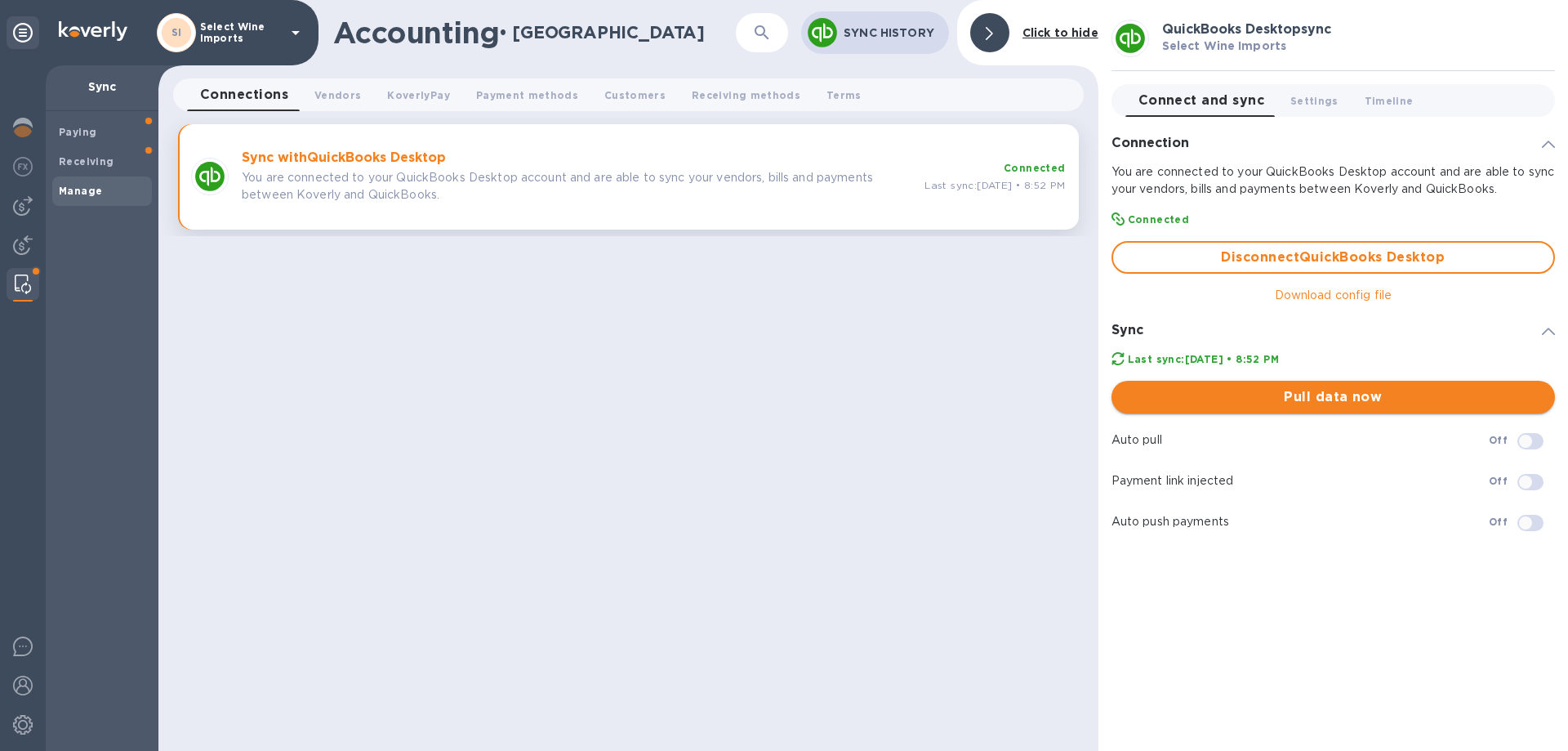
click at [1339, 398] on span "Pull data now" at bounding box center [1333, 396] width 417 height 19
